Goal: Information Seeking & Learning: Learn about a topic

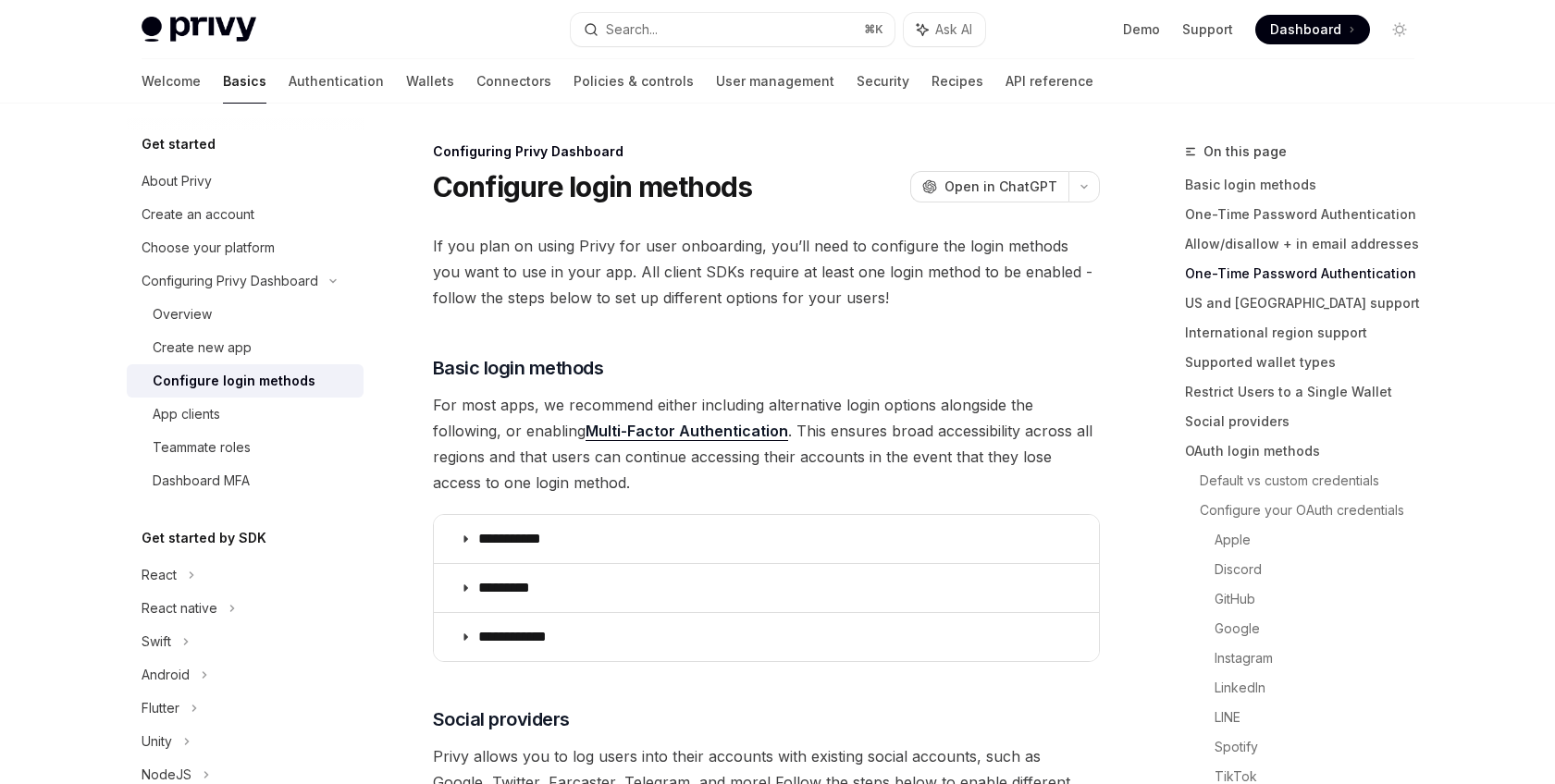
scroll to position [593, 0]
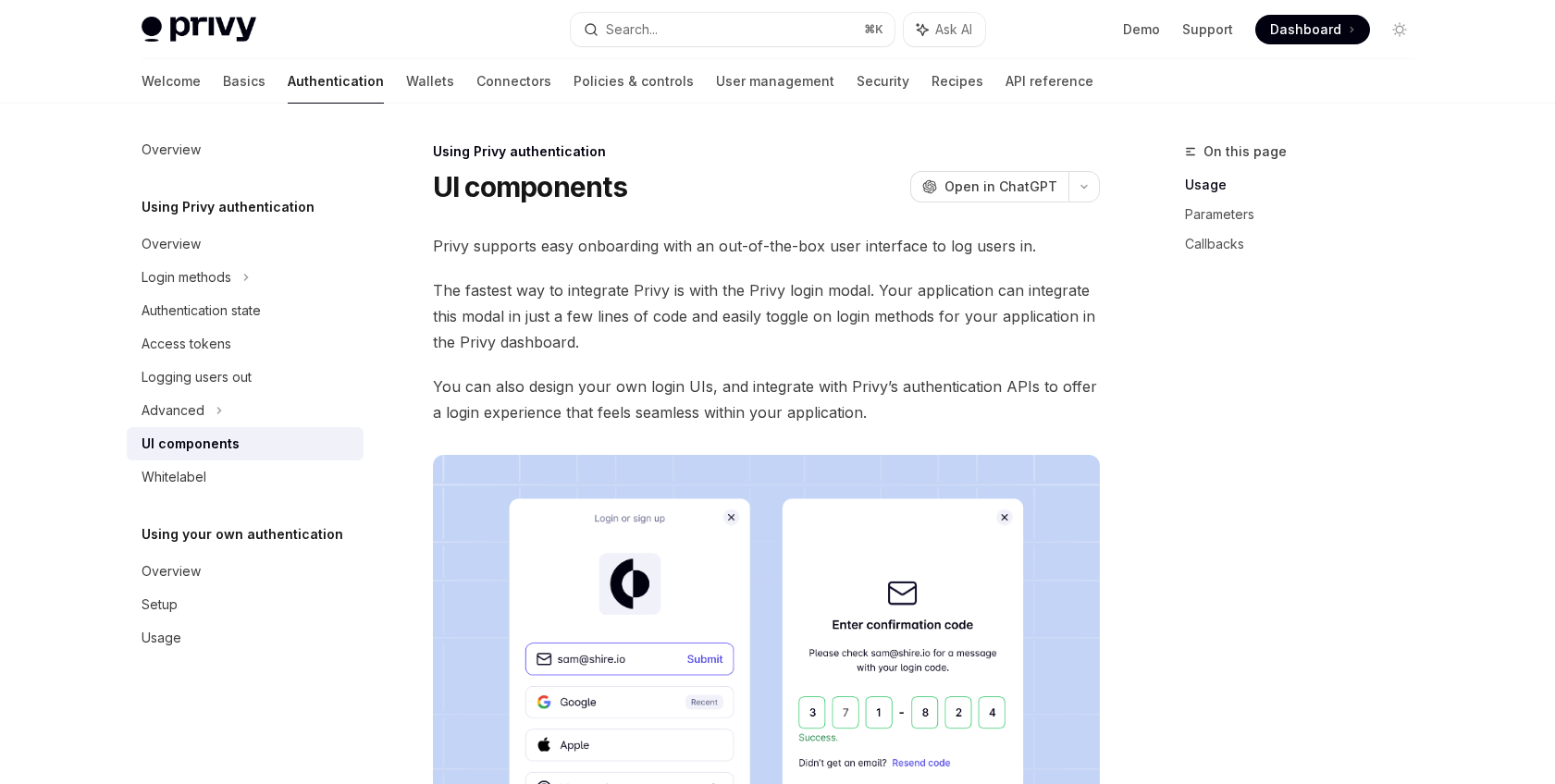
scroll to position [560, 0]
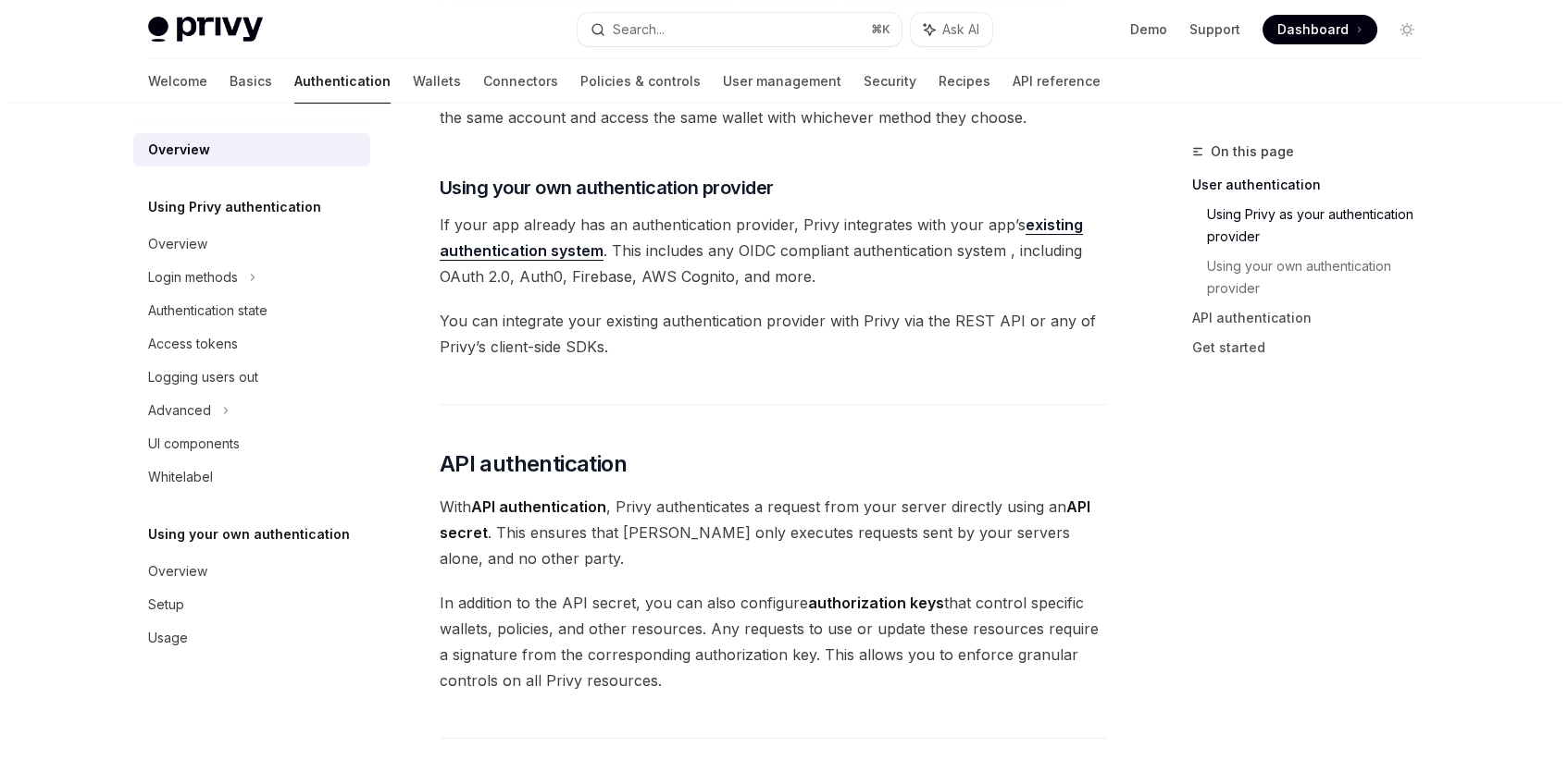
scroll to position [912, 0]
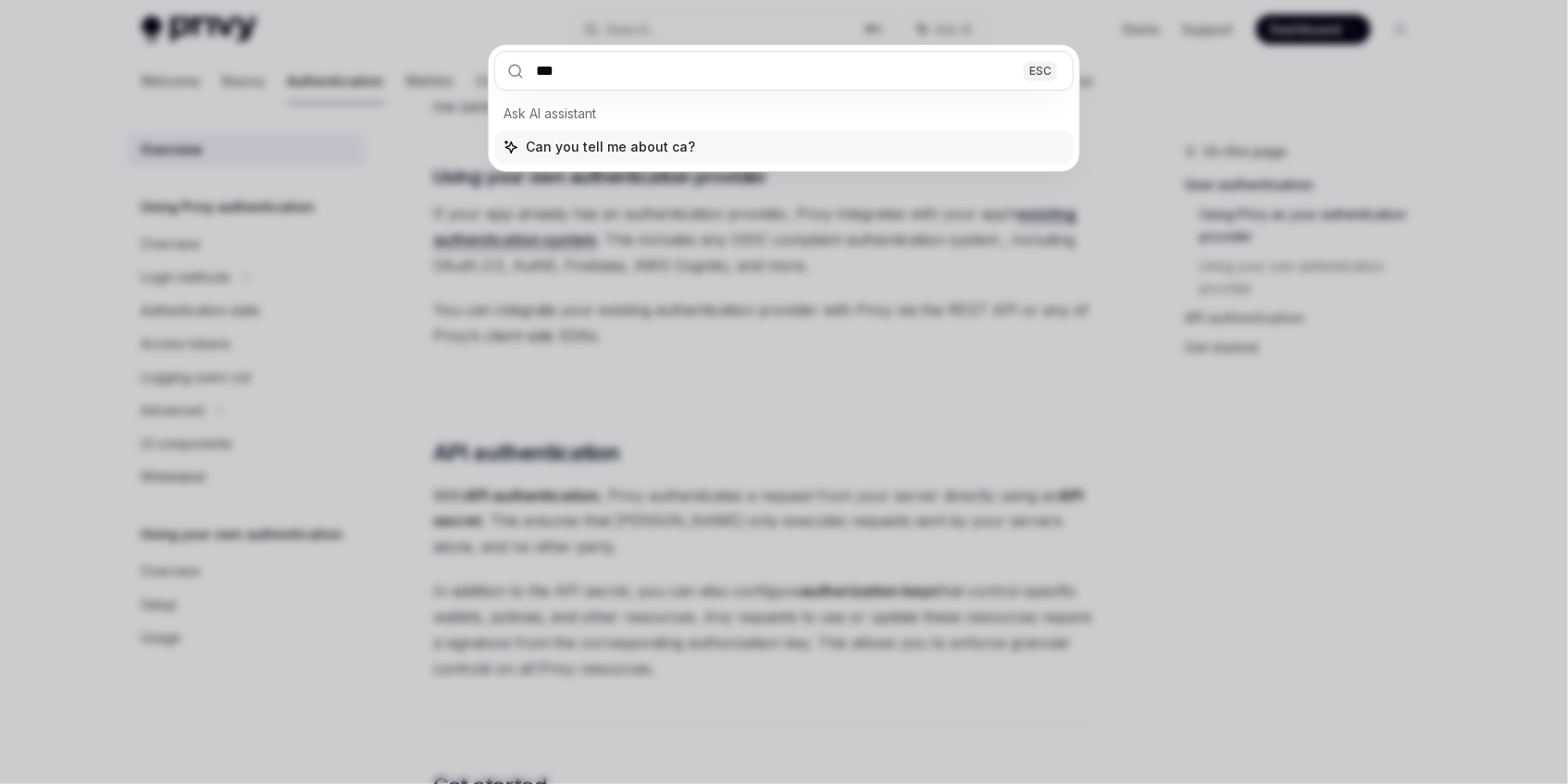
type input "****"
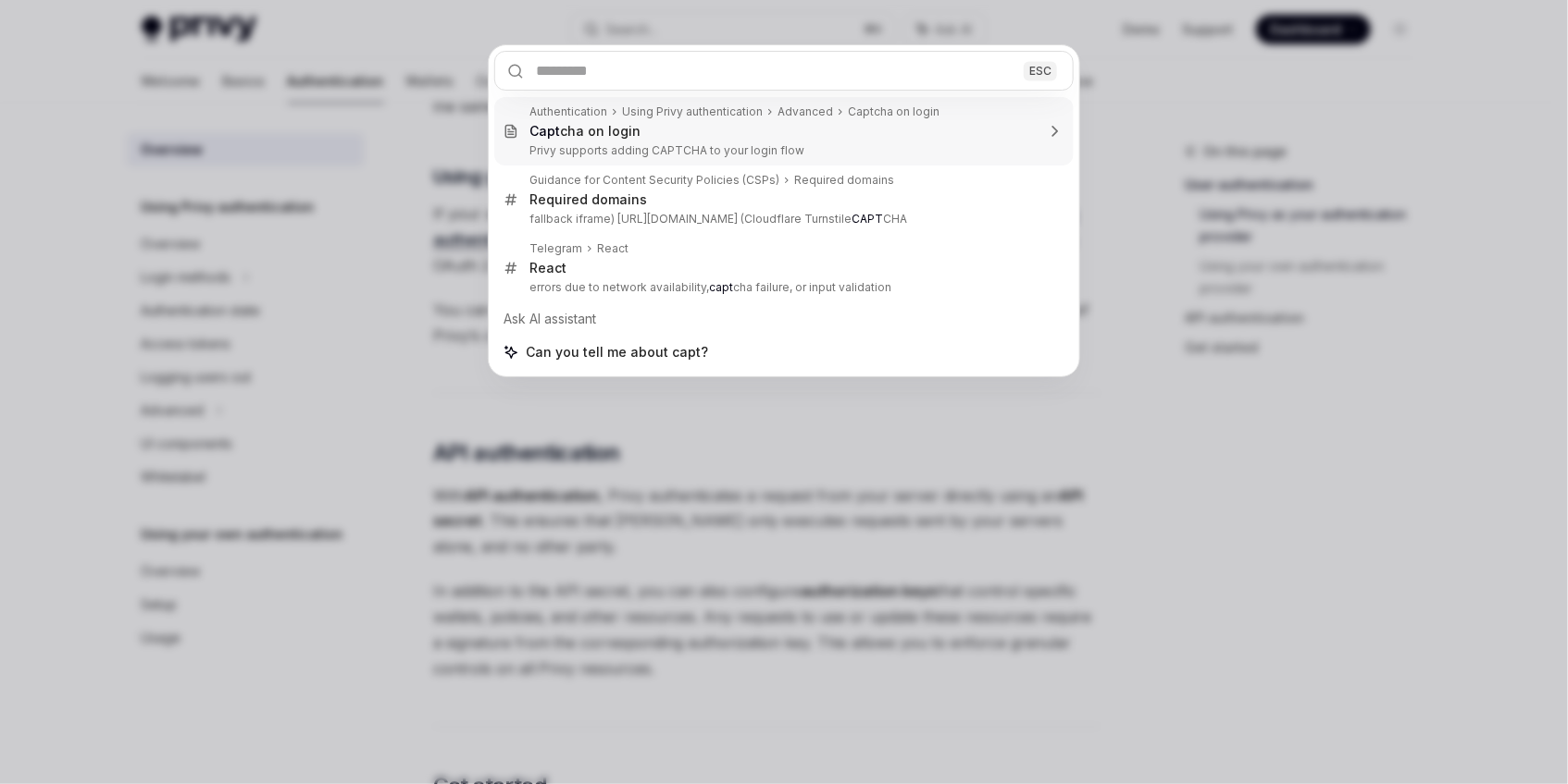
type textarea "*"
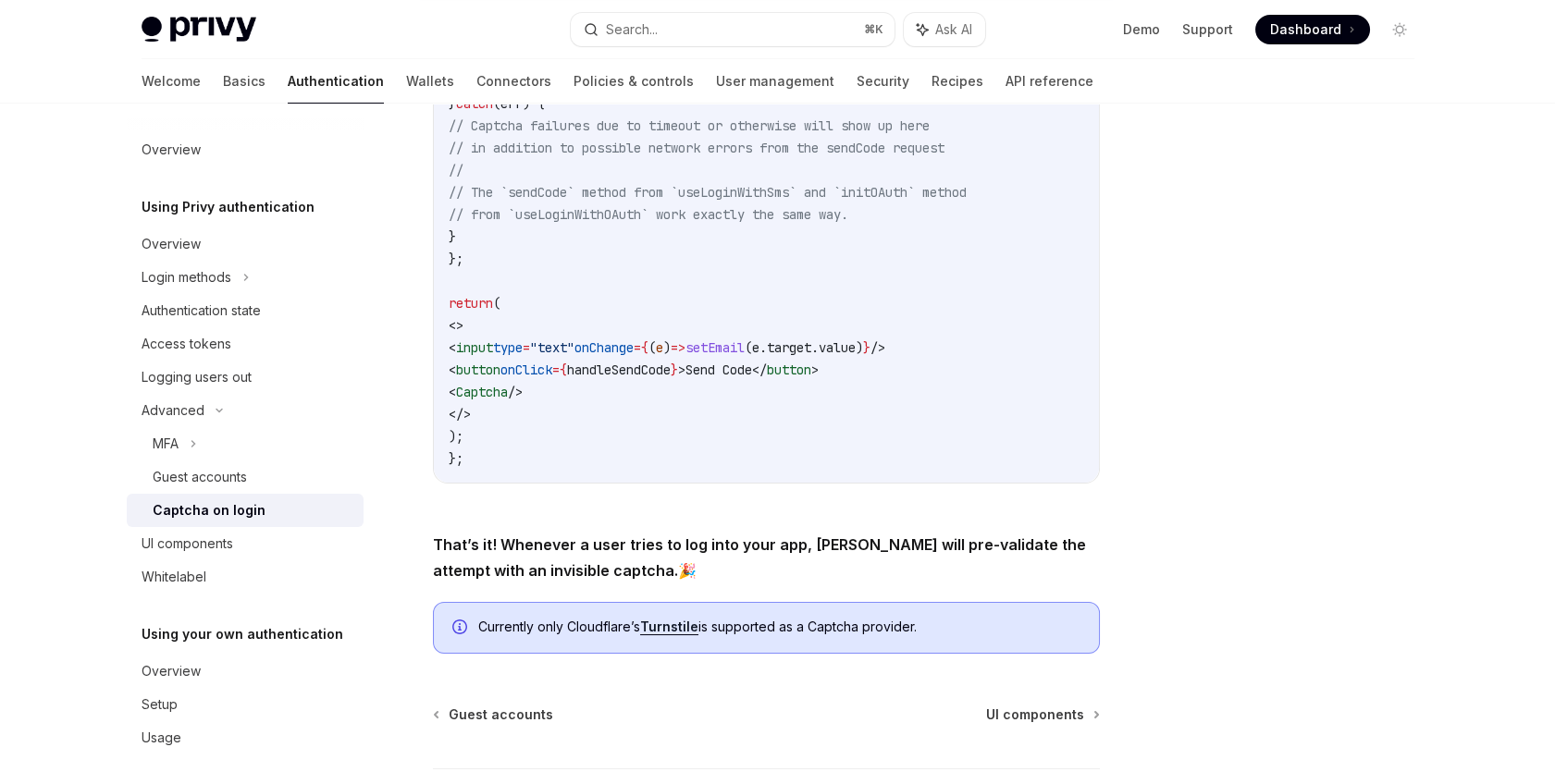
scroll to position [564, 0]
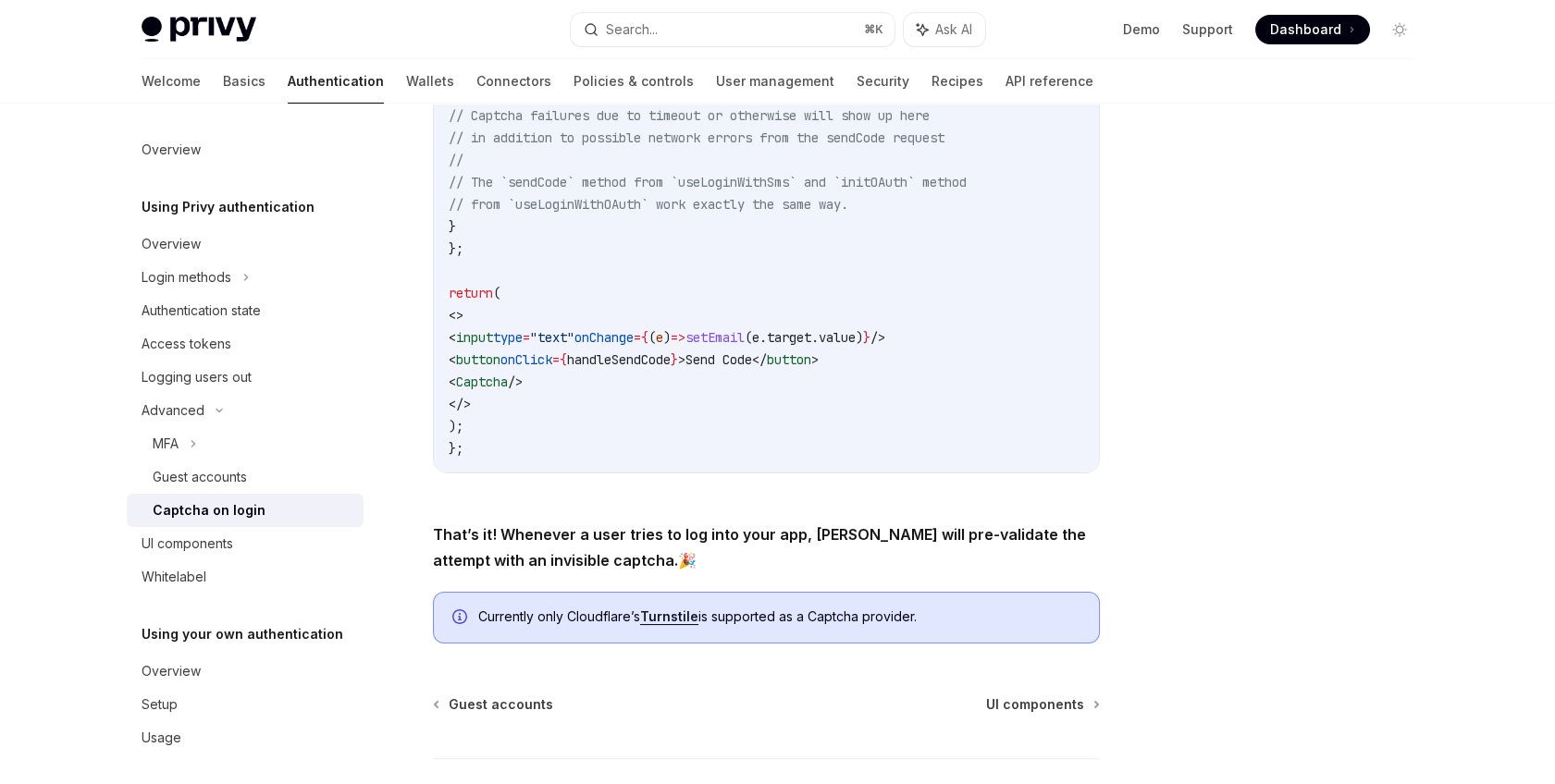
click at [665, 616] on link "Turnstile" at bounding box center [669, 616] width 58 height 16
click at [1248, 449] on div at bounding box center [1288, 462] width 281 height 644
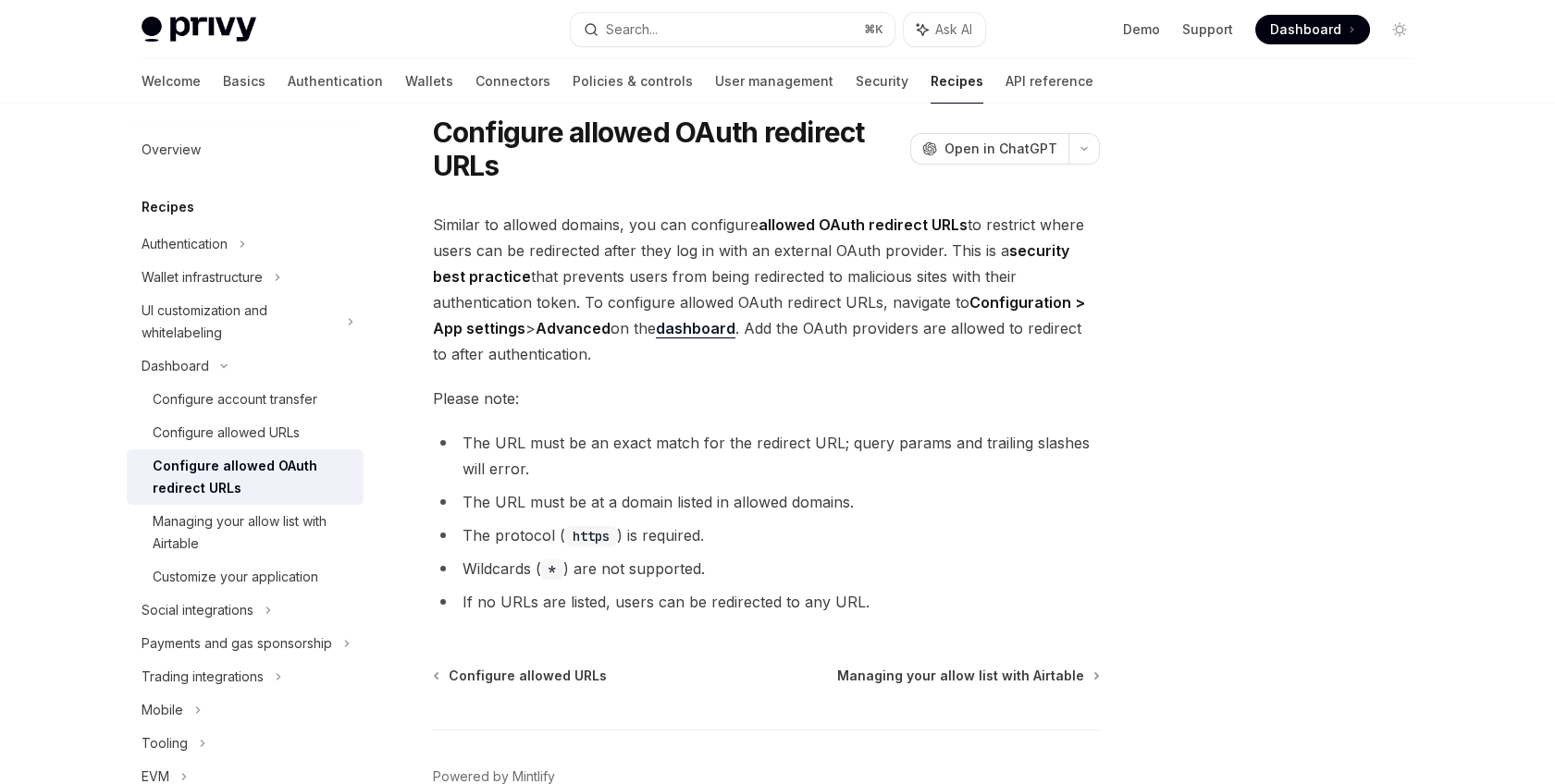
scroll to position [134, 0]
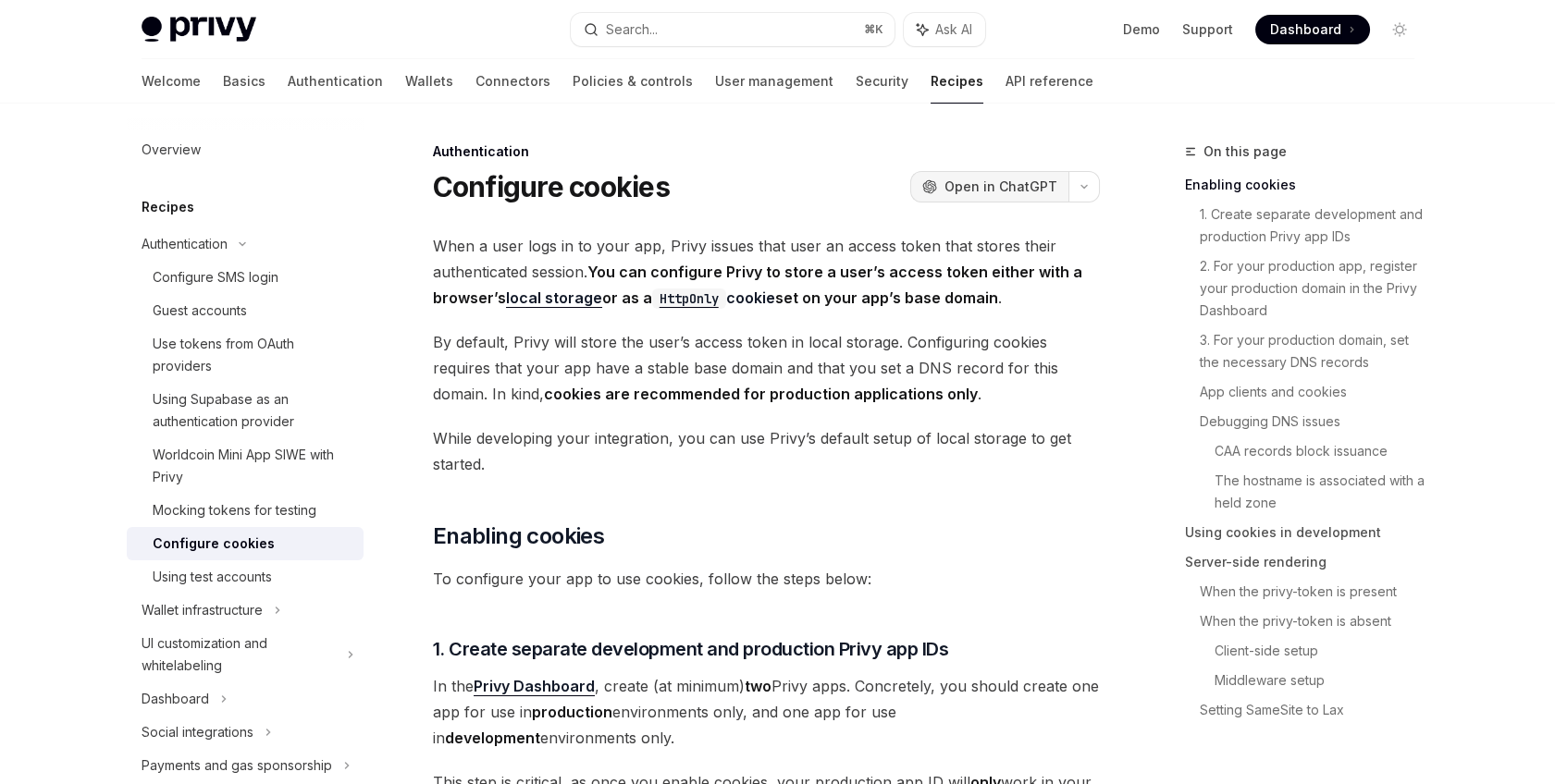
click at [988, 191] on span "Open in ChatGPT" at bounding box center [1001, 186] width 113 height 18
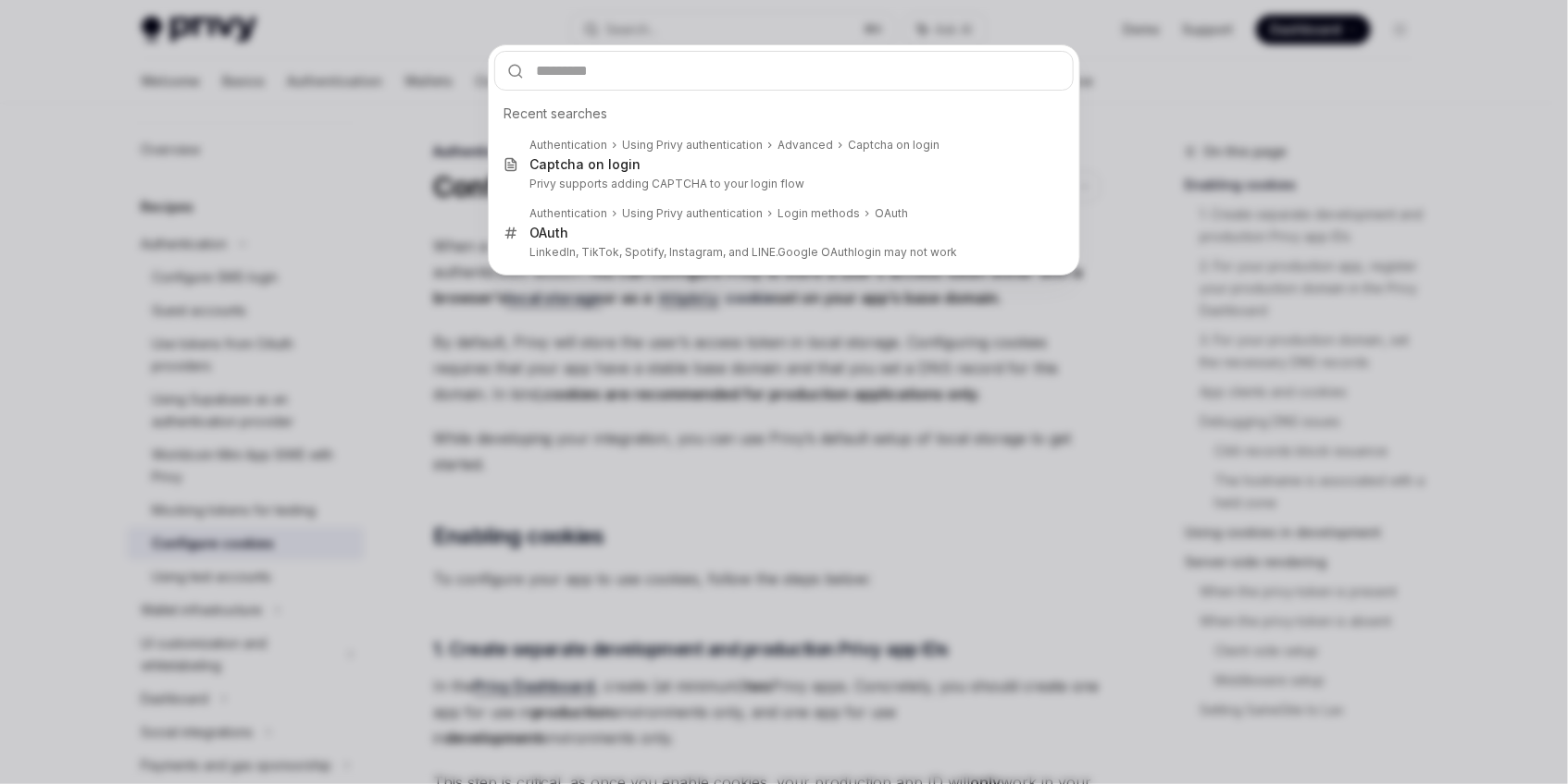
type input "**********"
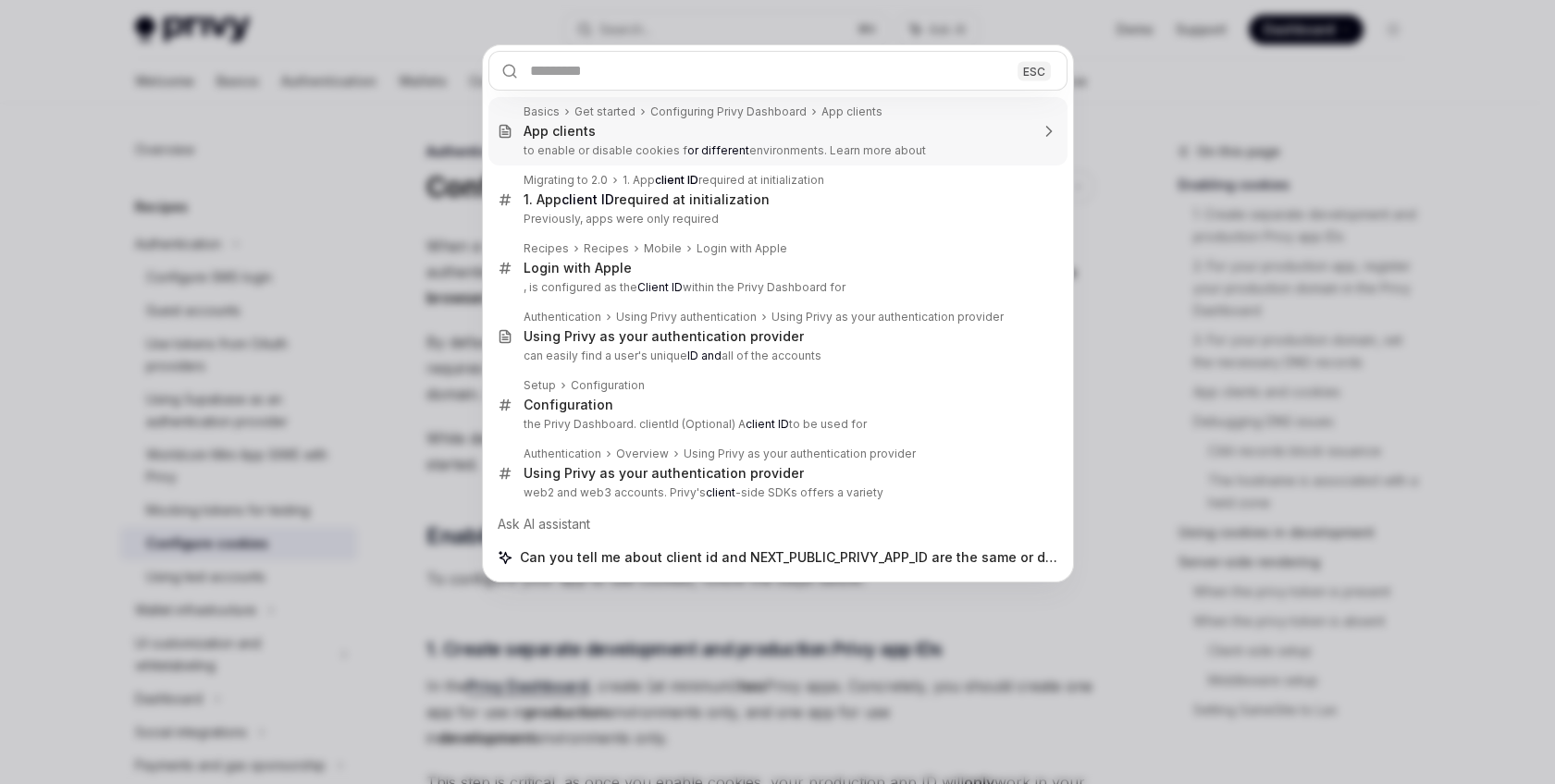
type textarea "*"
